Goal: Check status

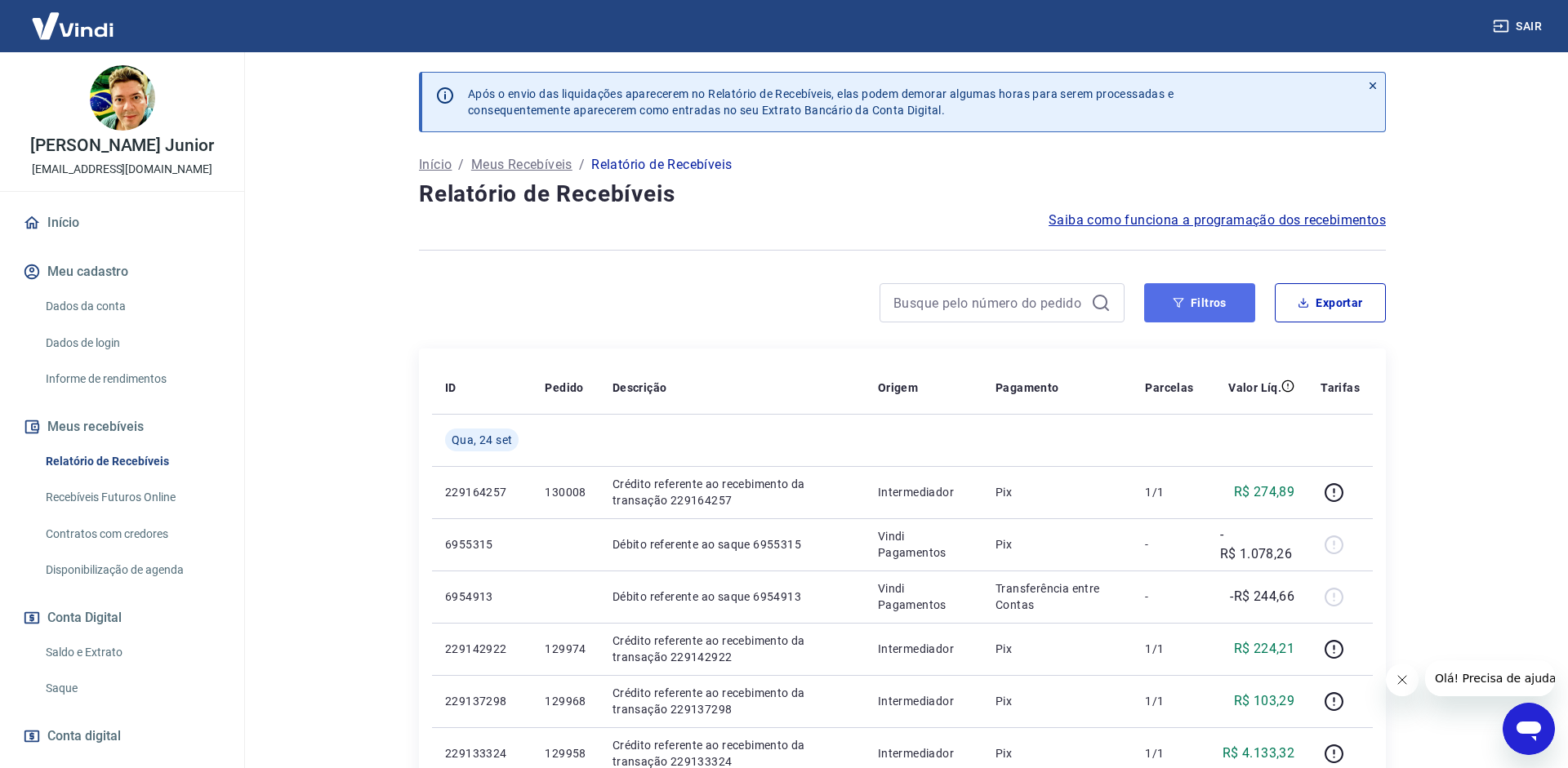
click at [1202, 289] on button "Filtros" at bounding box center [1200, 303] width 112 height 39
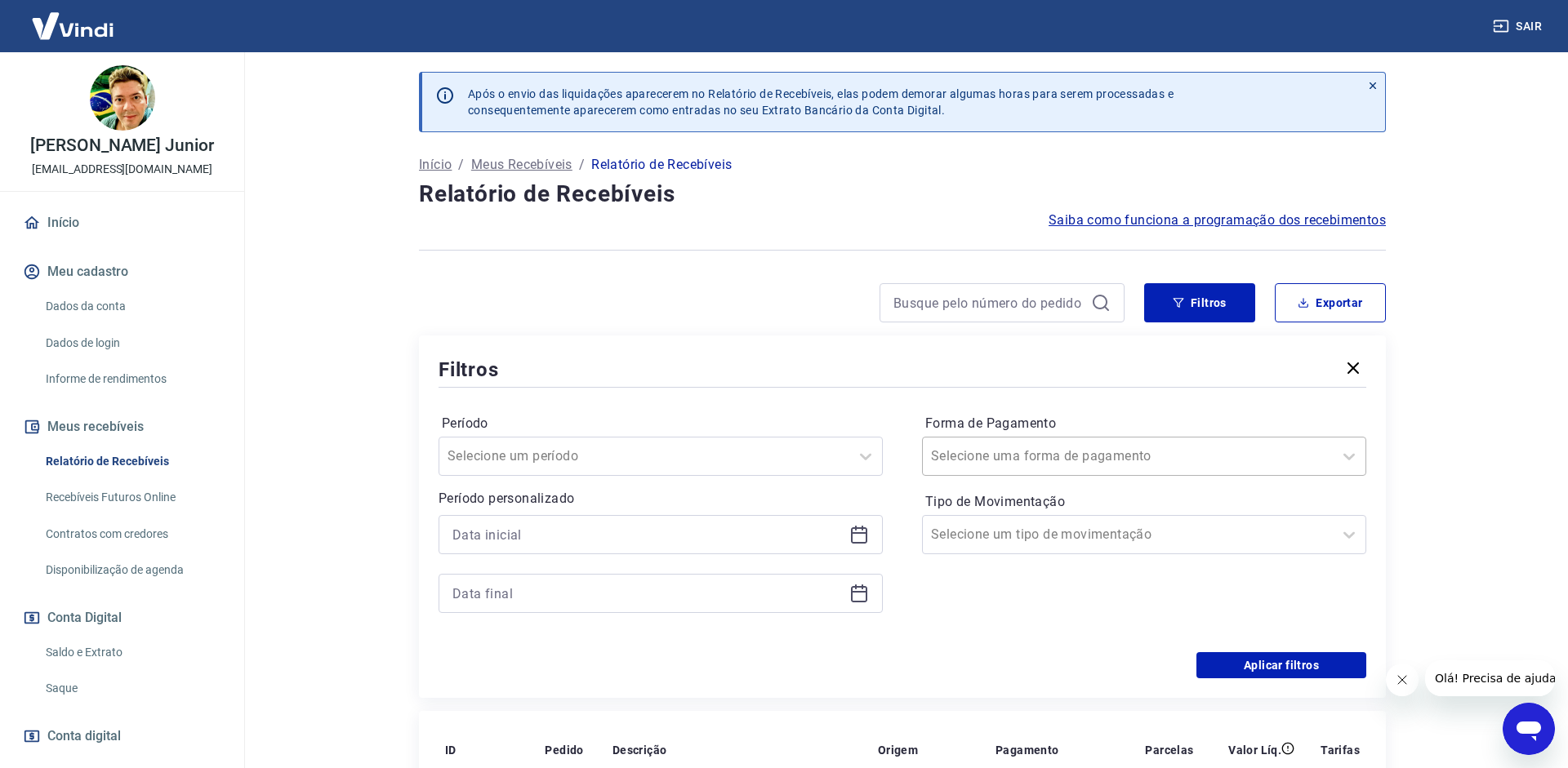
click at [1207, 466] on div at bounding box center [1127, 457] width 393 height 23
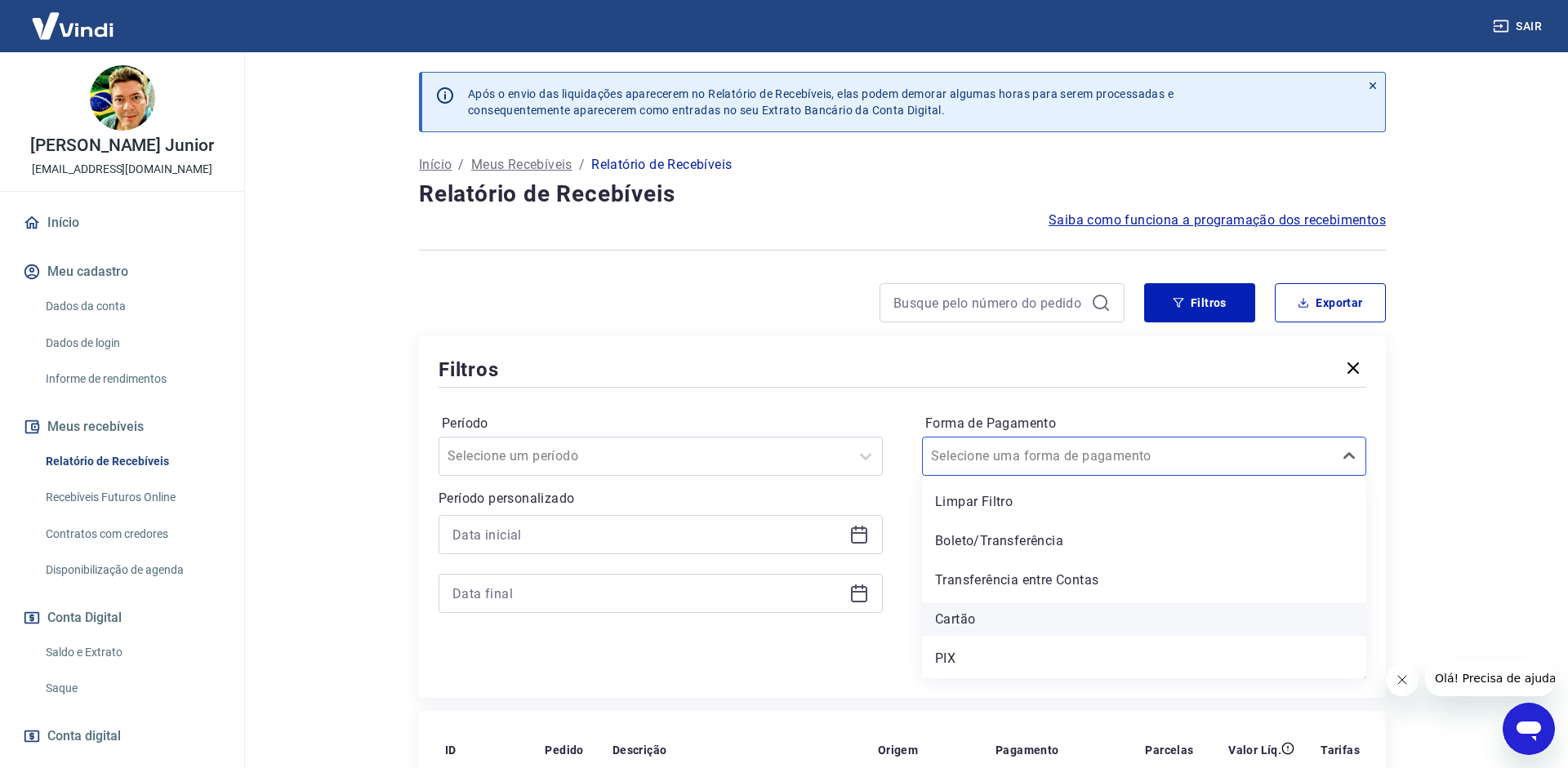
click at [1008, 624] on div "Cartão" at bounding box center [1144, 620] width 444 height 33
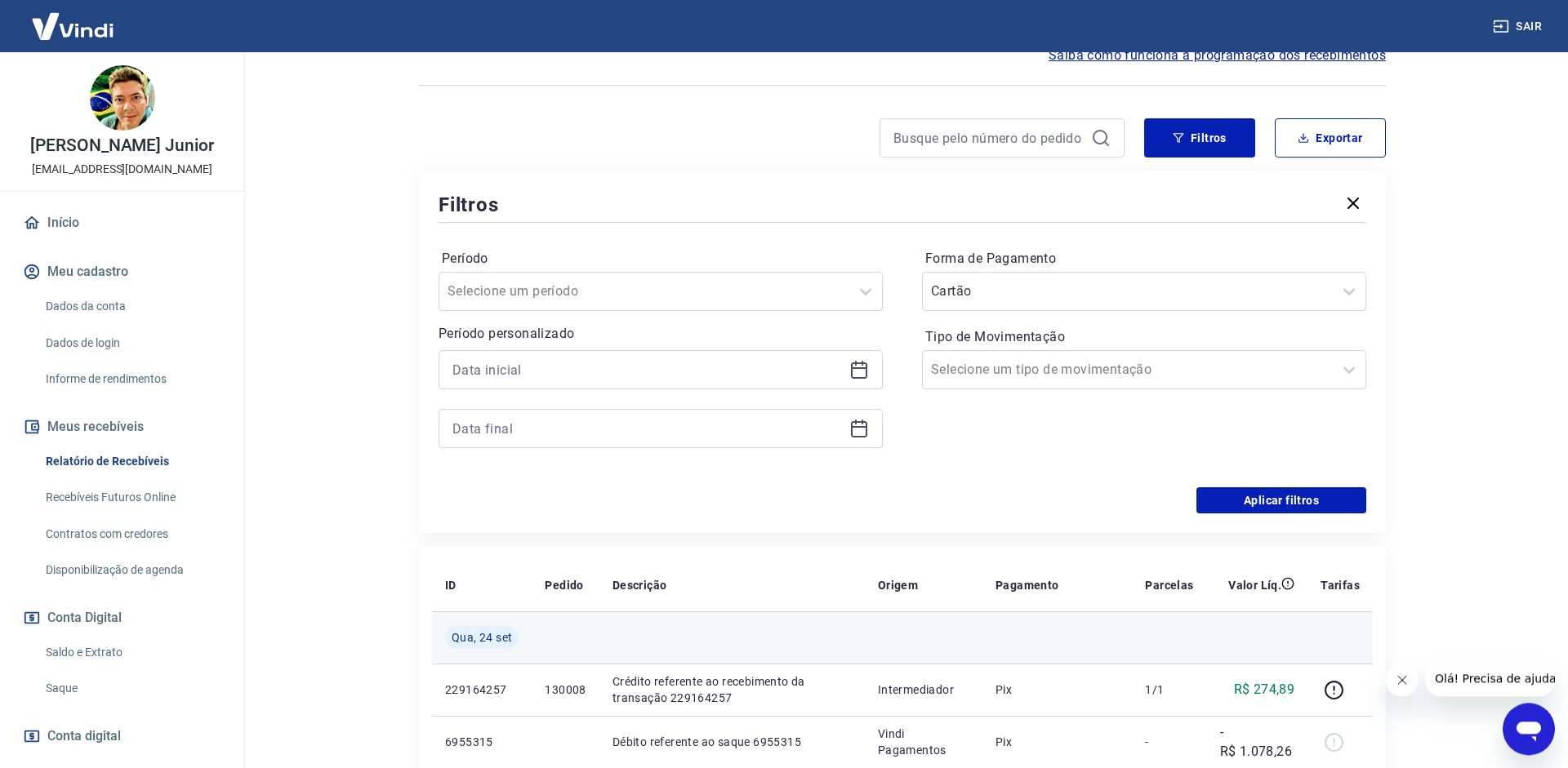
scroll to position [250, 0]
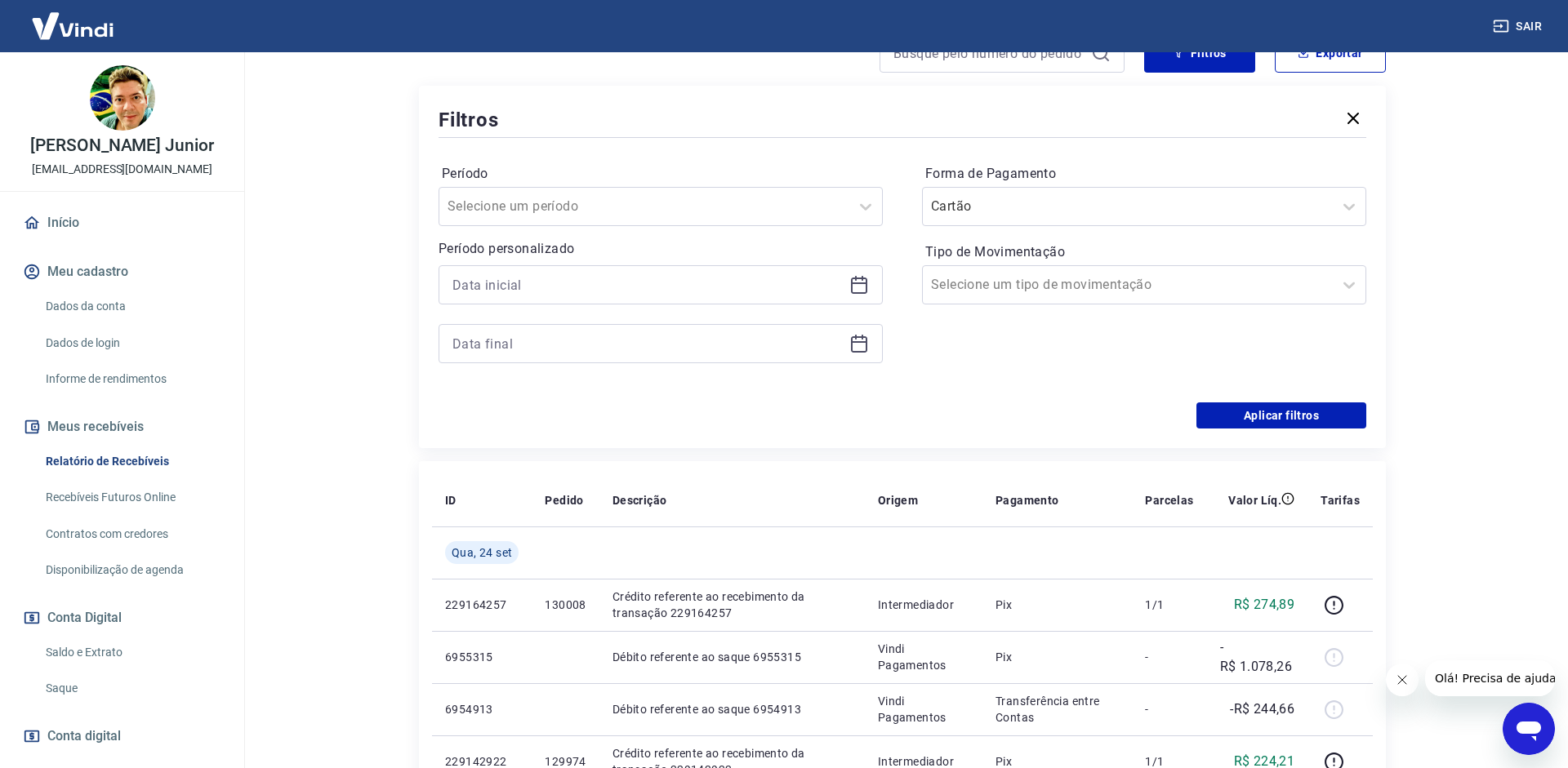
click at [866, 276] on icon at bounding box center [859, 285] width 19 height 19
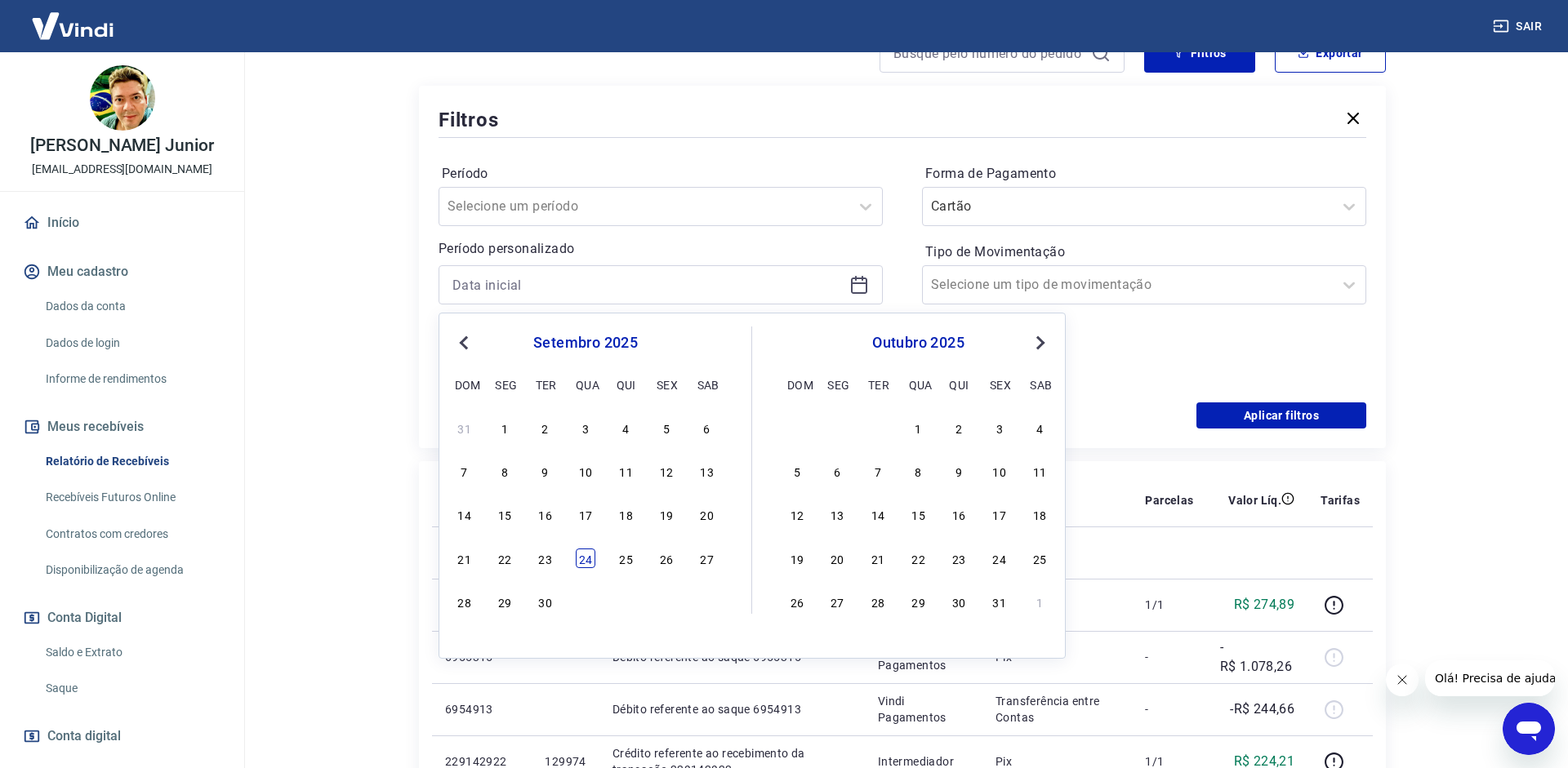
click at [590, 560] on div "24" at bounding box center [585, 558] width 19 height 19
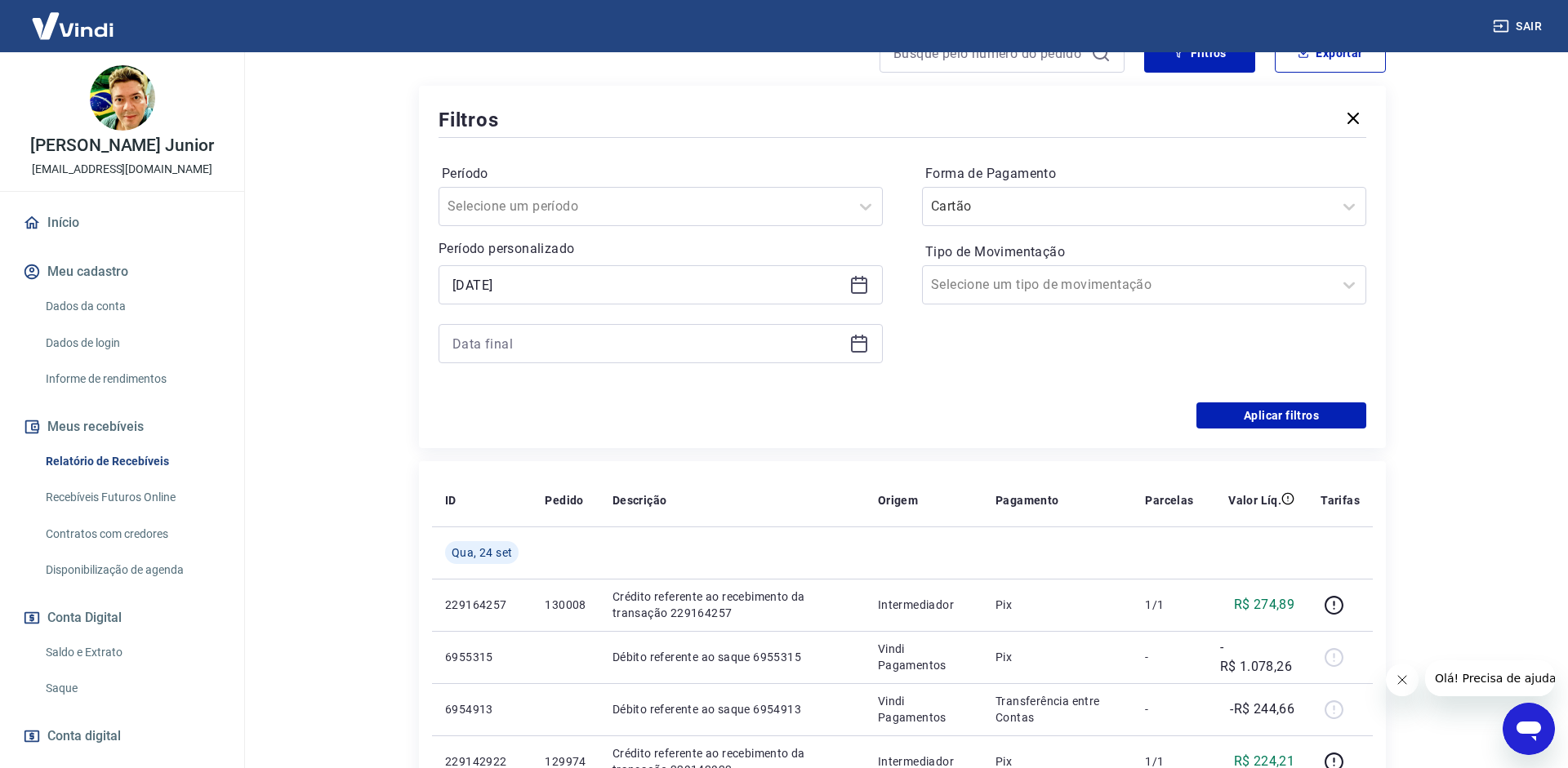
type input "[DATE]"
click at [863, 342] on icon at bounding box center [859, 342] width 16 height 2
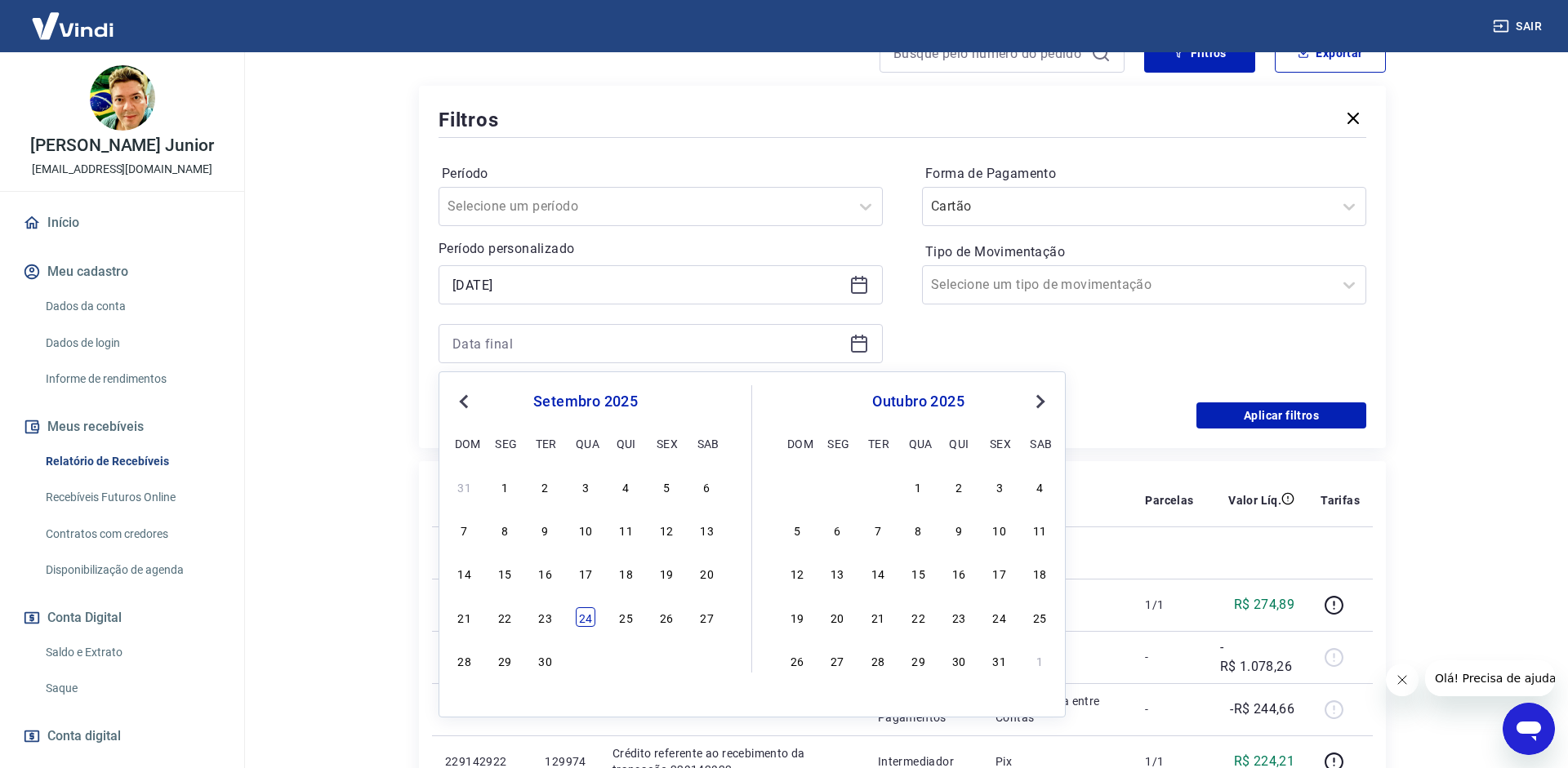
click at [587, 622] on div "24" at bounding box center [585, 617] width 19 height 19
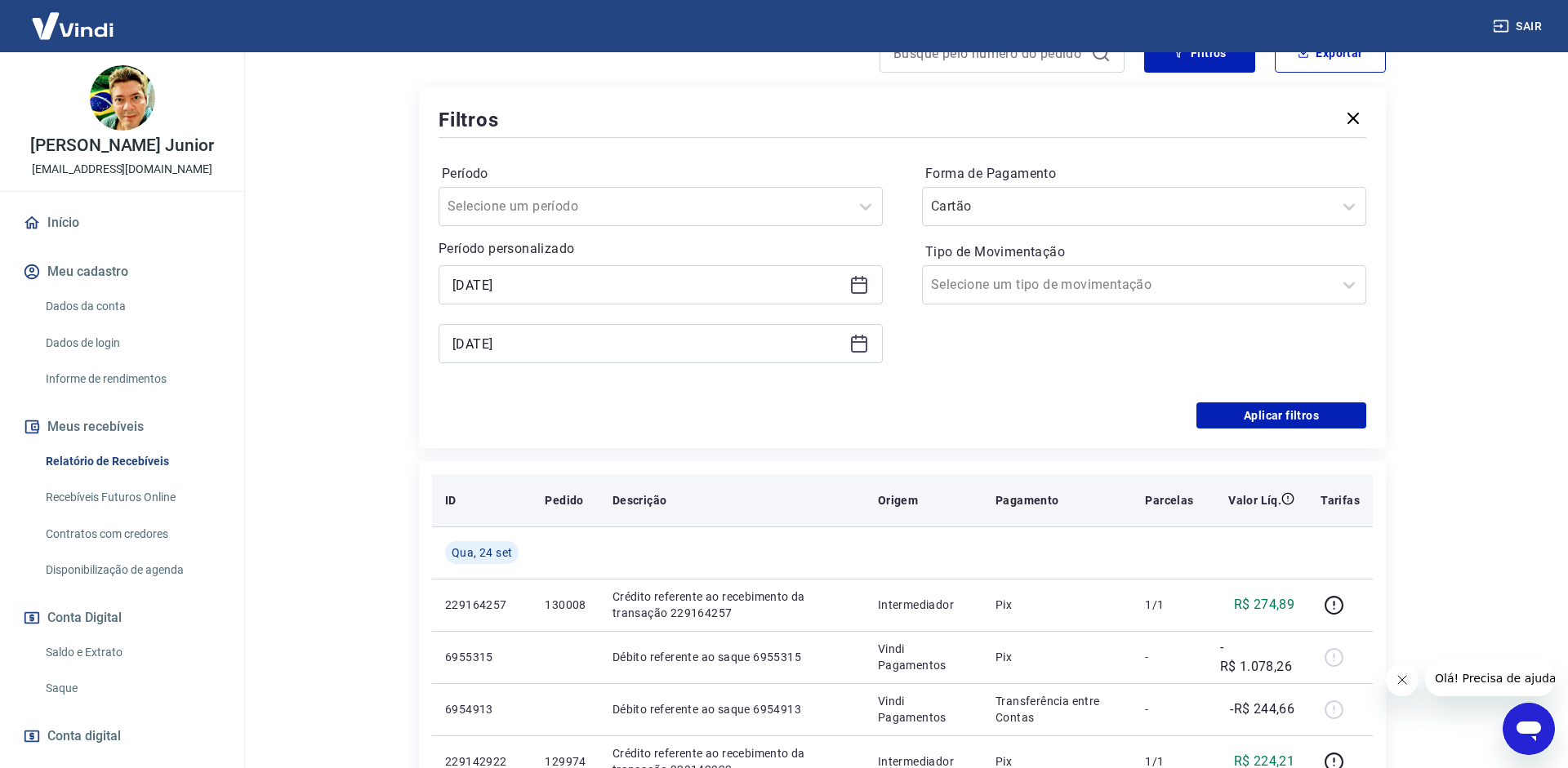
type input "[DATE]"
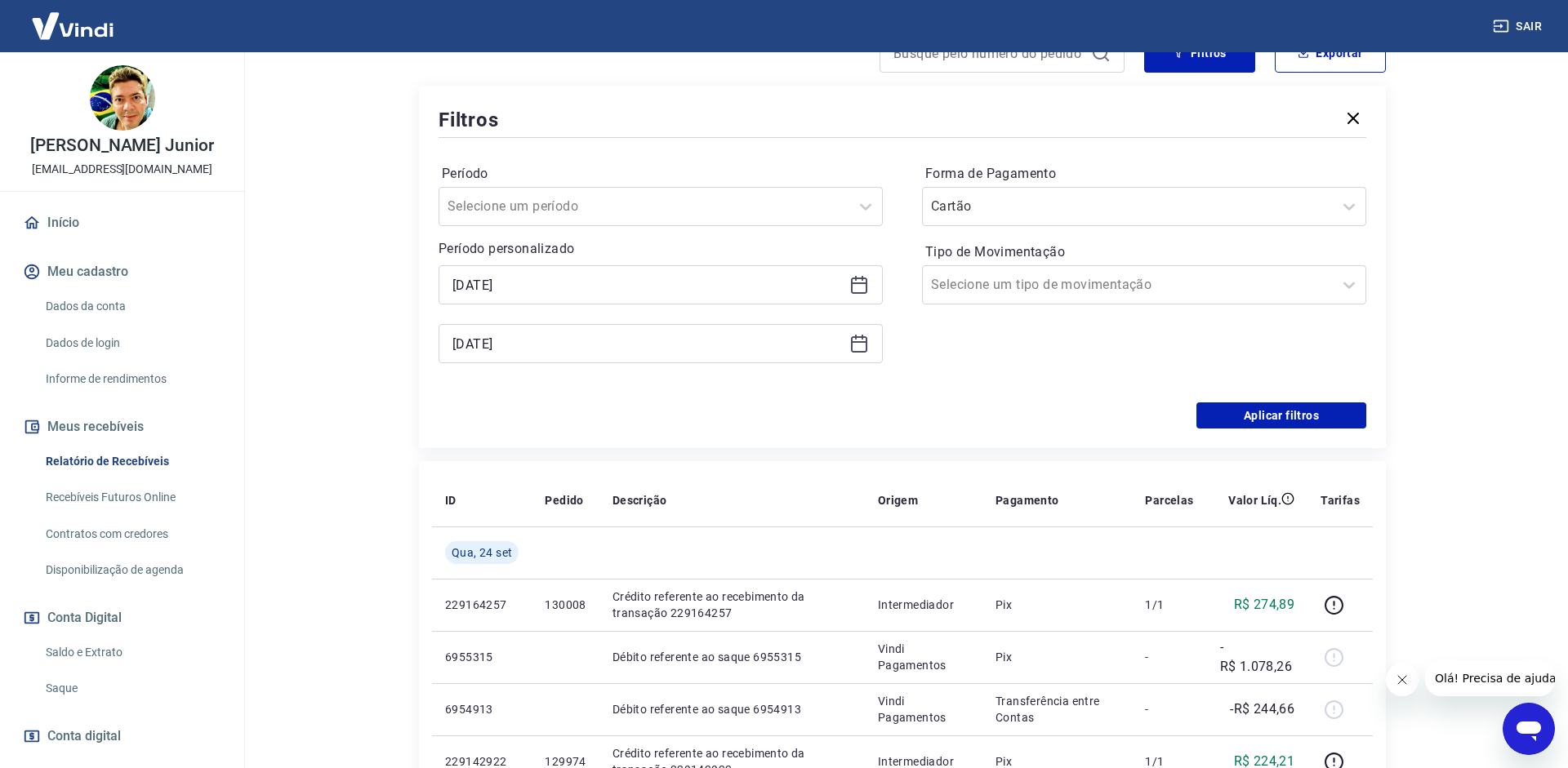
click at [1366, 424] on div "Filtros Período Selecione um período Período personalizado Selected date: [DATE…" at bounding box center [903, 266] width 967 height 362
click at [1294, 407] on button "Aplicar filtros" at bounding box center [1281, 415] width 170 height 26
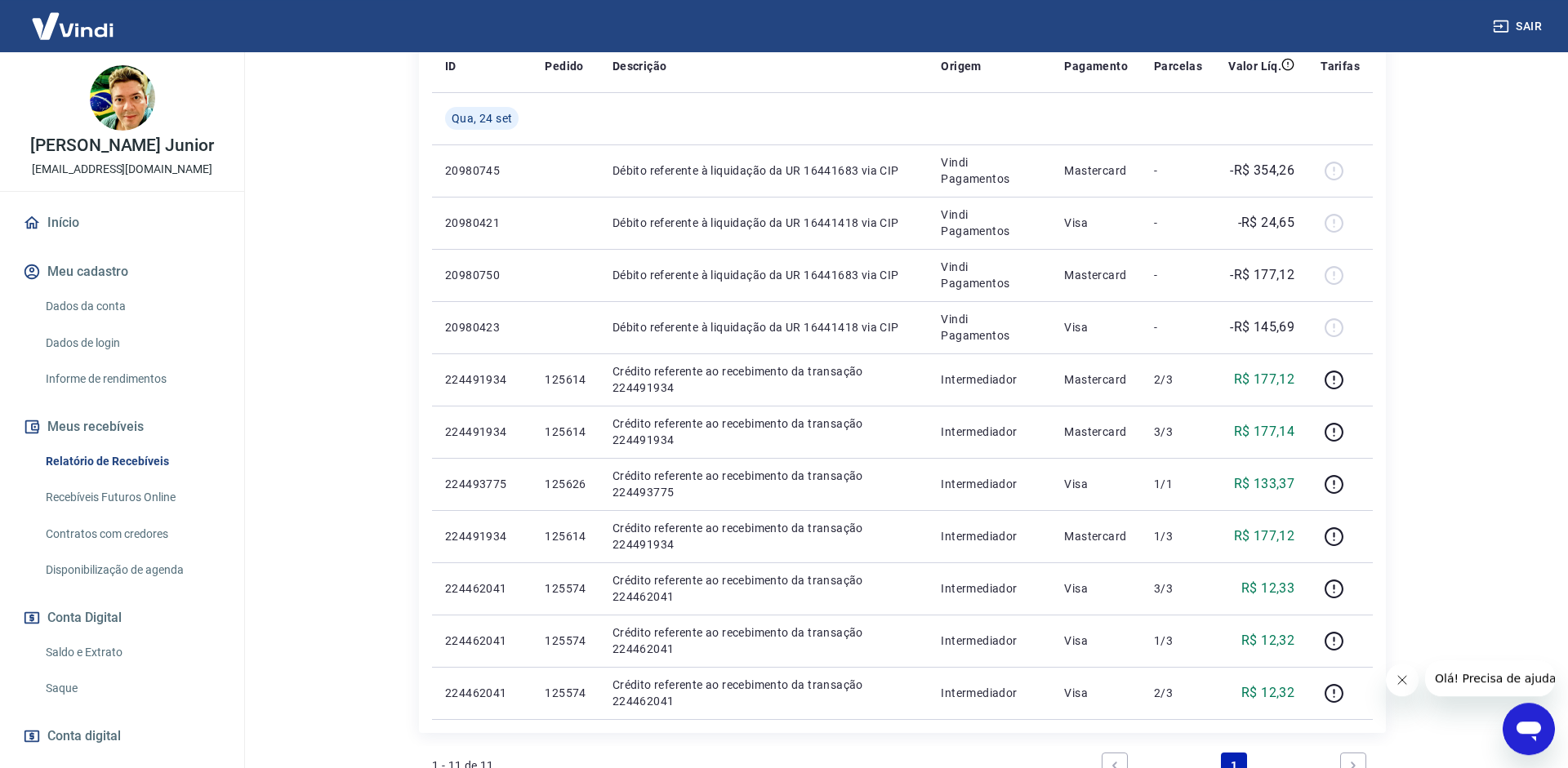
scroll to position [416, 0]
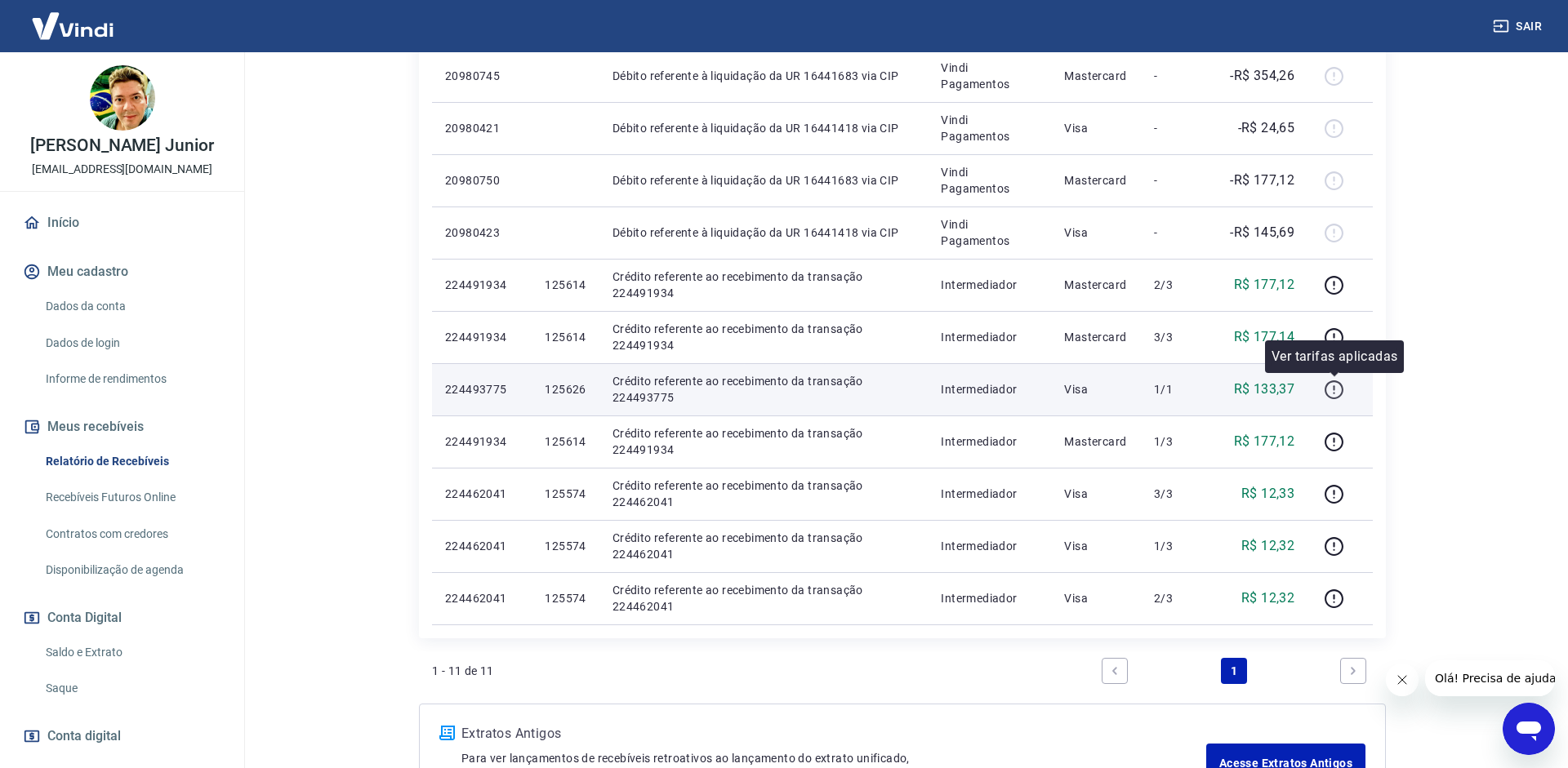
click at [1329, 386] on icon "button" at bounding box center [1333, 389] width 20 height 20
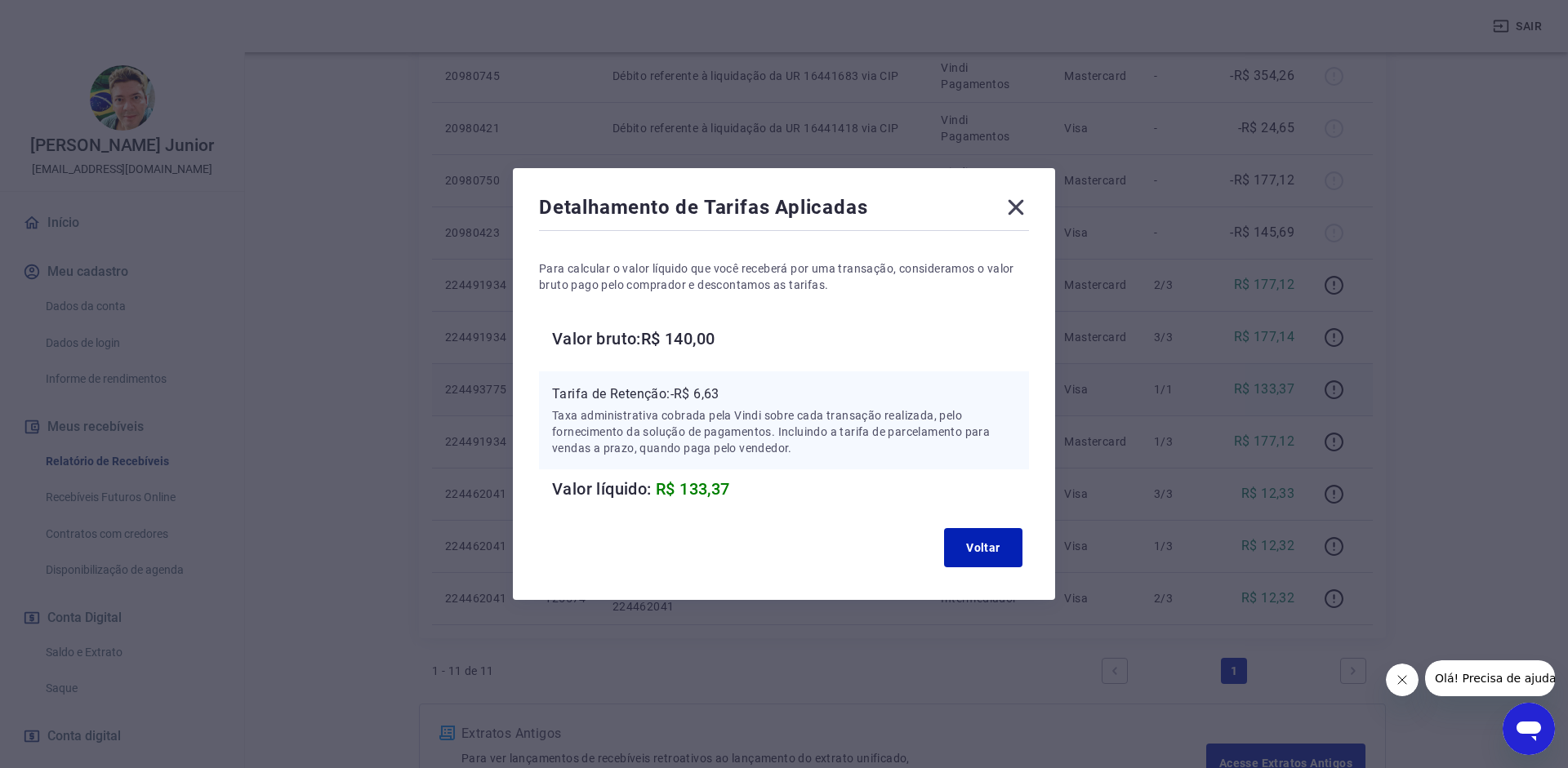
click at [1025, 213] on icon at bounding box center [1015, 207] width 26 height 26
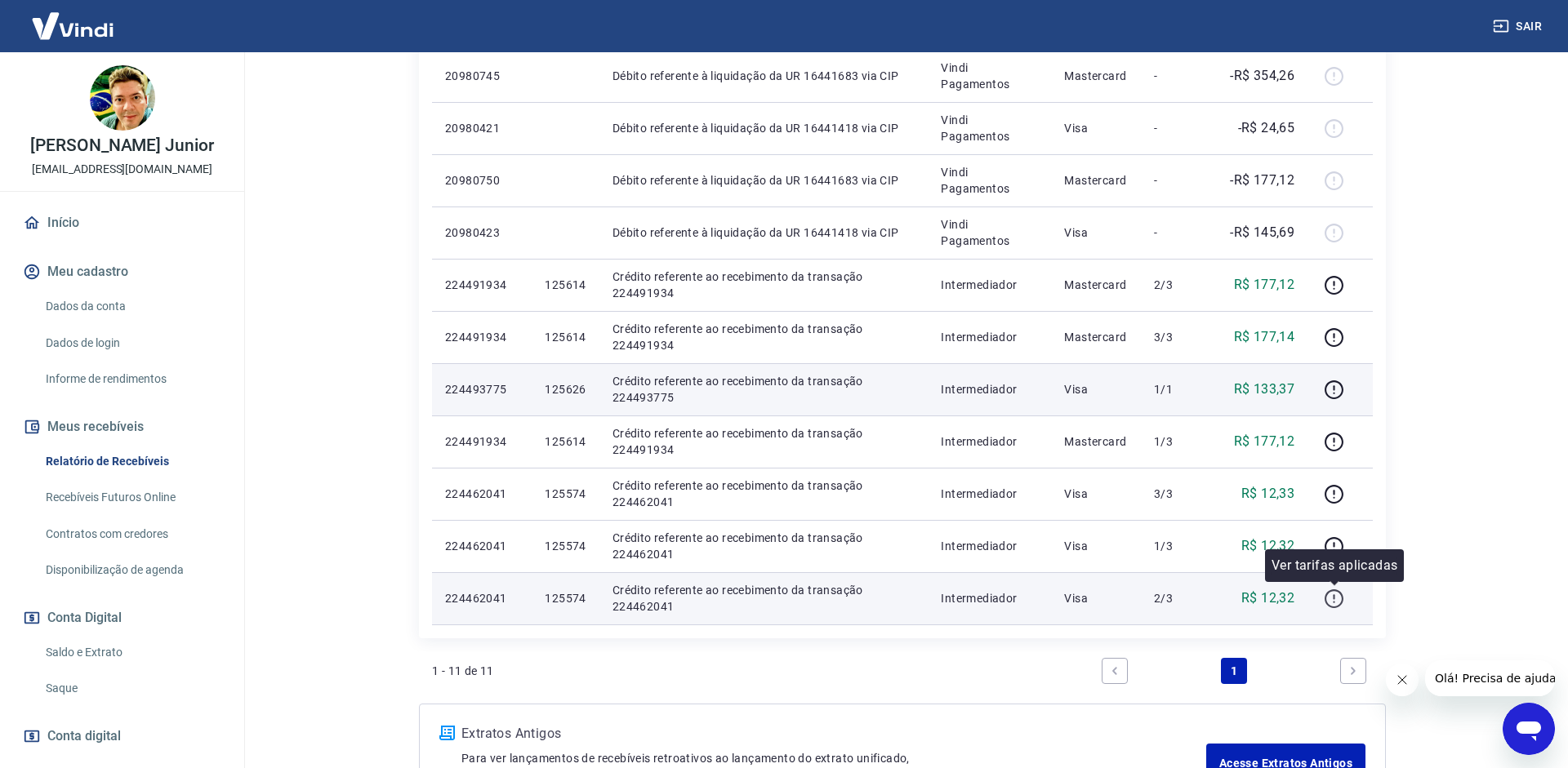
click at [1333, 593] on icon "button" at bounding box center [1333, 598] width 20 height 20
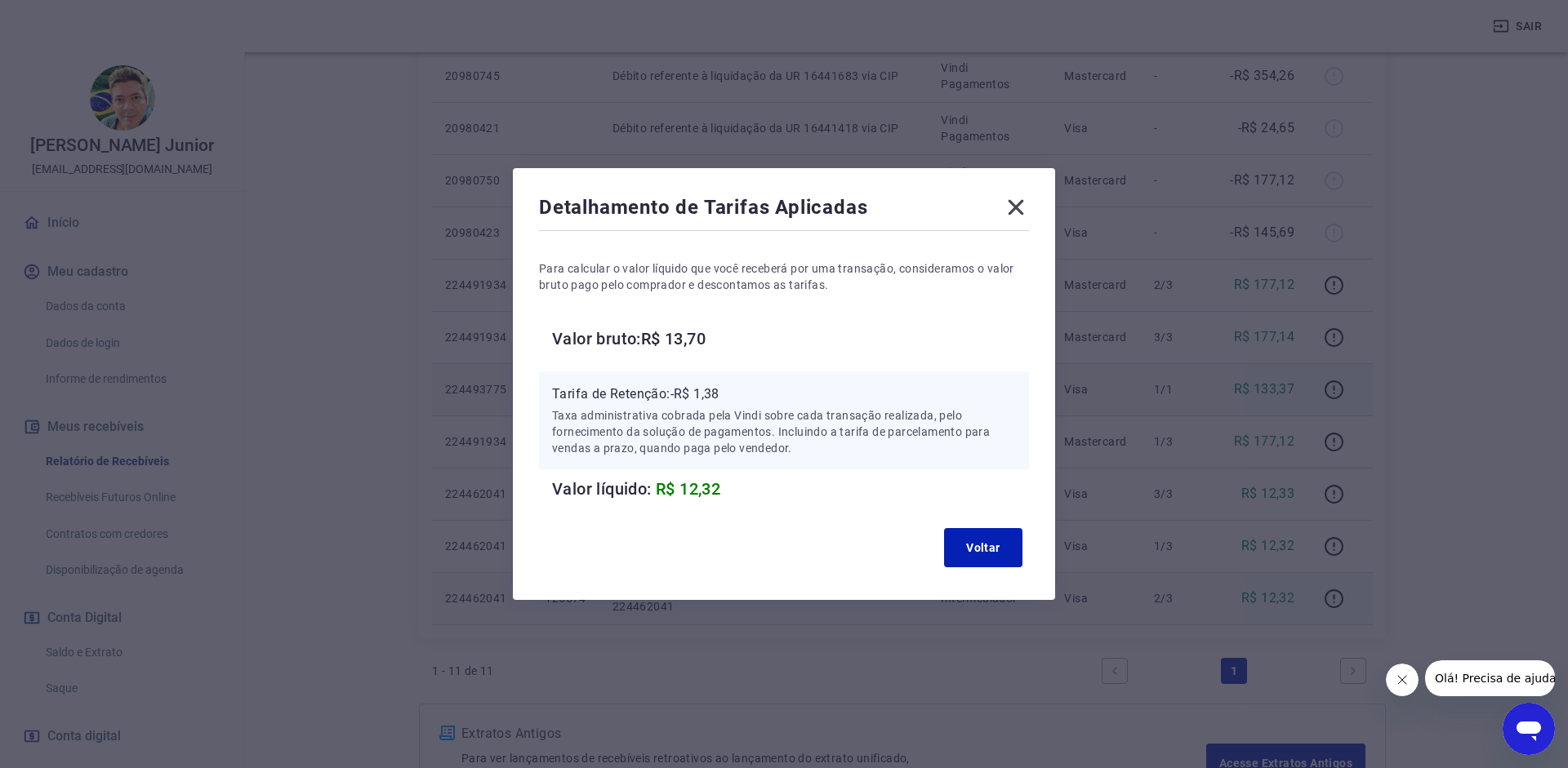
click at [1017, 202] on icon at bounding box center [1015, 207] width 26 height 26
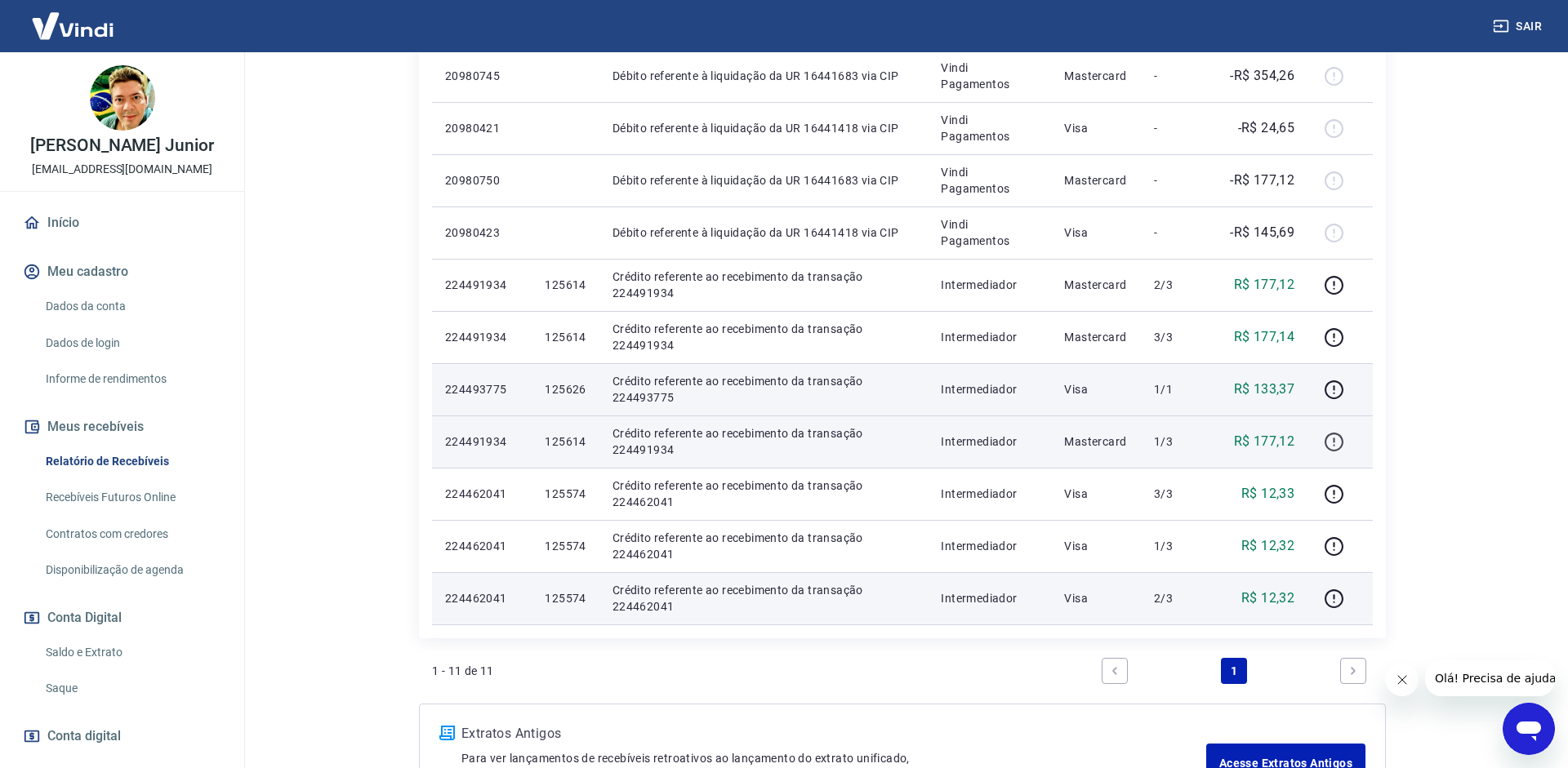
click at [1332, 436] on icon "button" at bounding box center [1333, 441] width 20 height 20
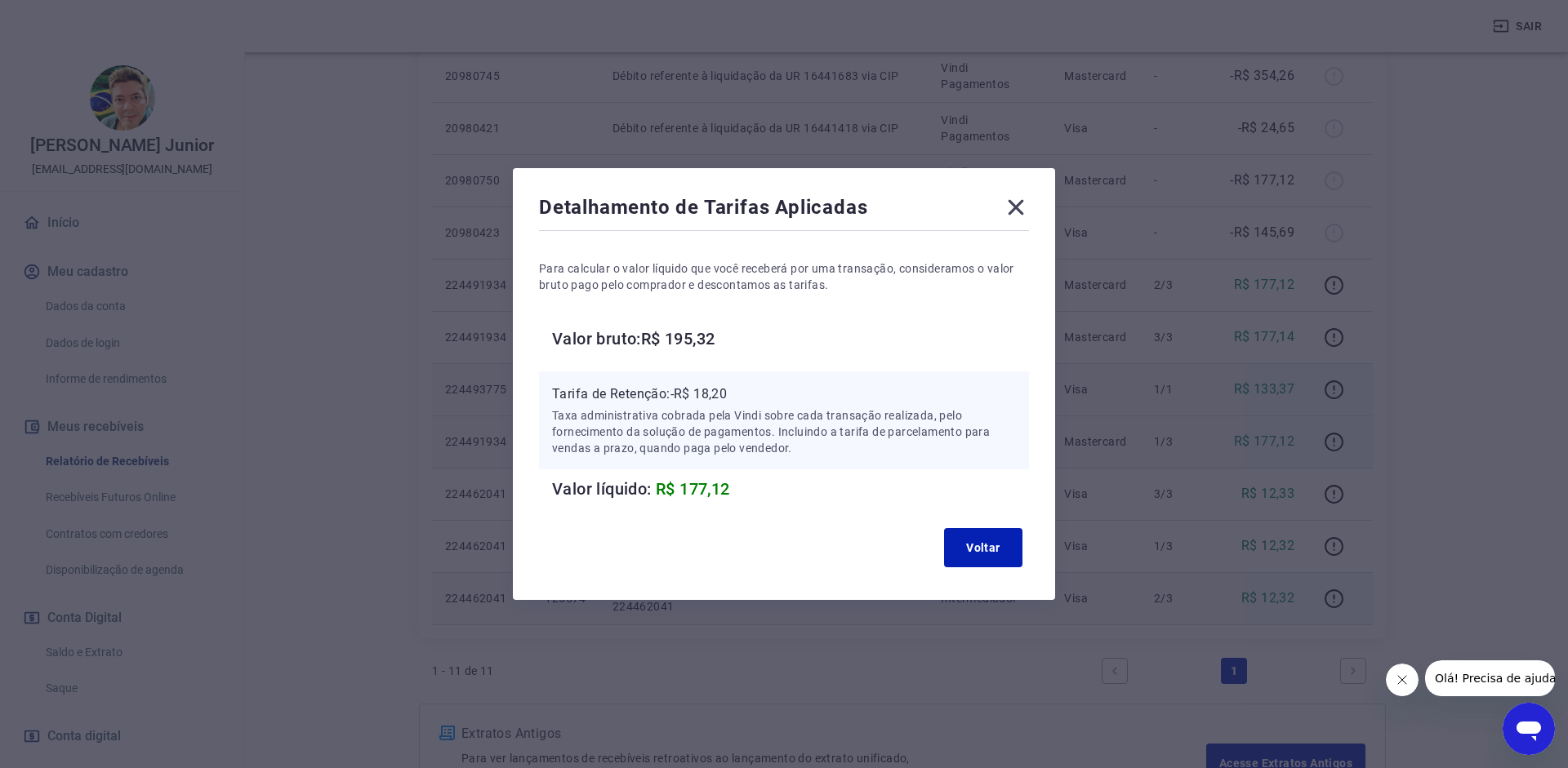
click at [1017, 202] on icon at bounding box center [1015, 207] width 26 height 26
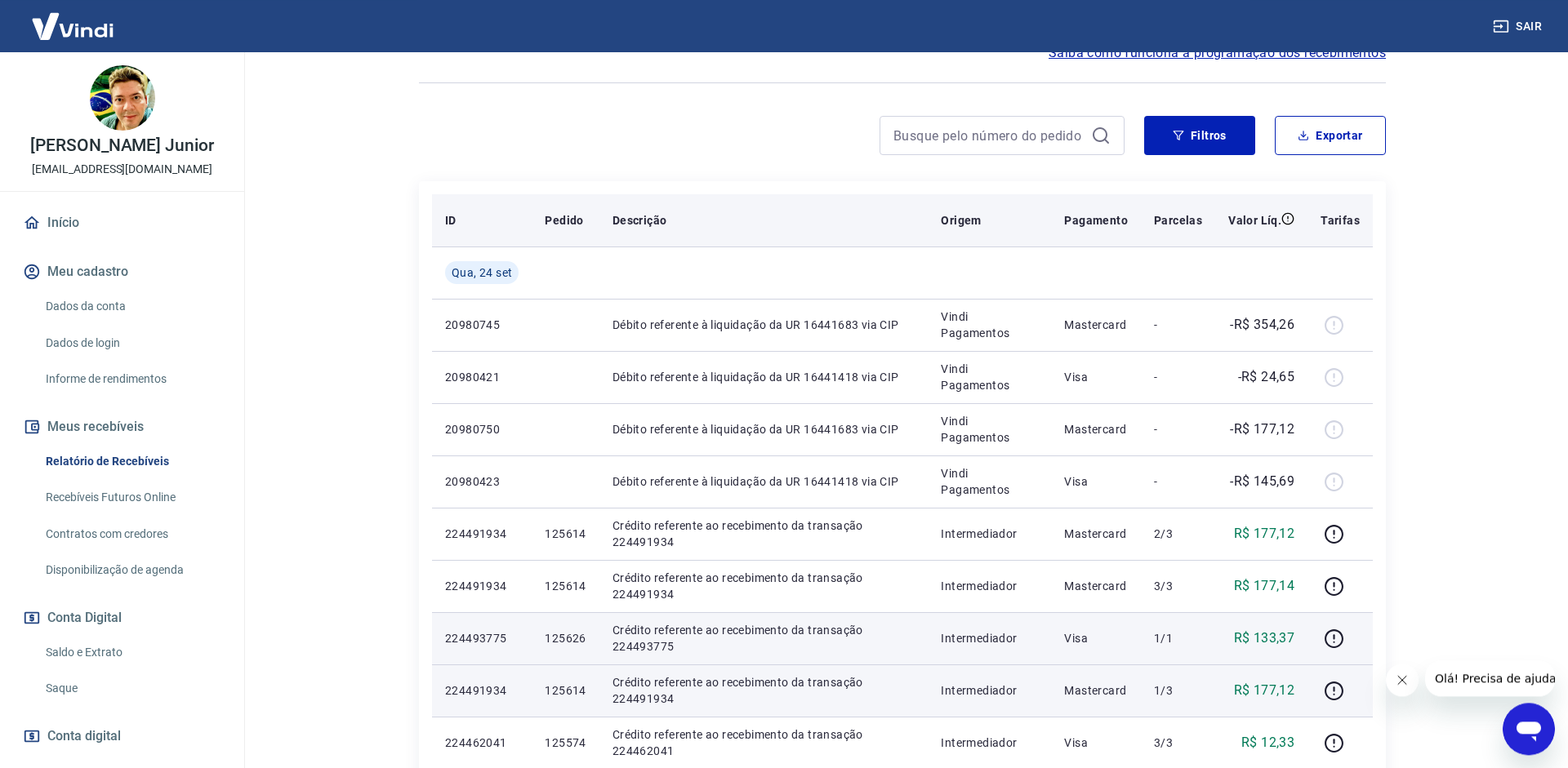
scroll to position [125, 0]
